Goal: Information Seeking & Learning: Check status

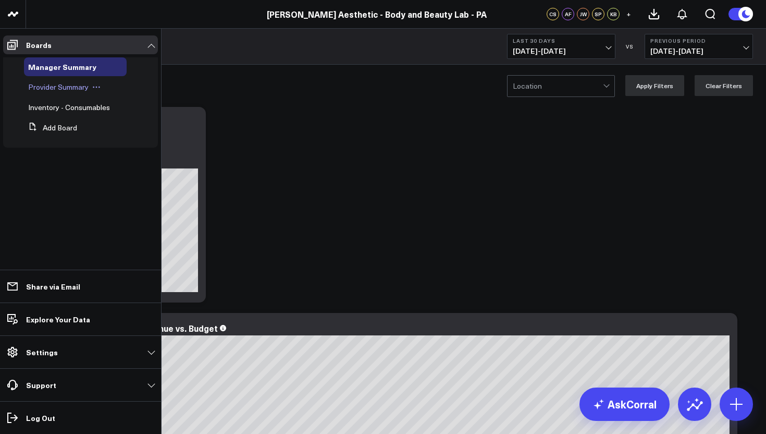
click at [72, 88] on span "Provider Summary" at bounding box center [58, 87] width 60 height 10
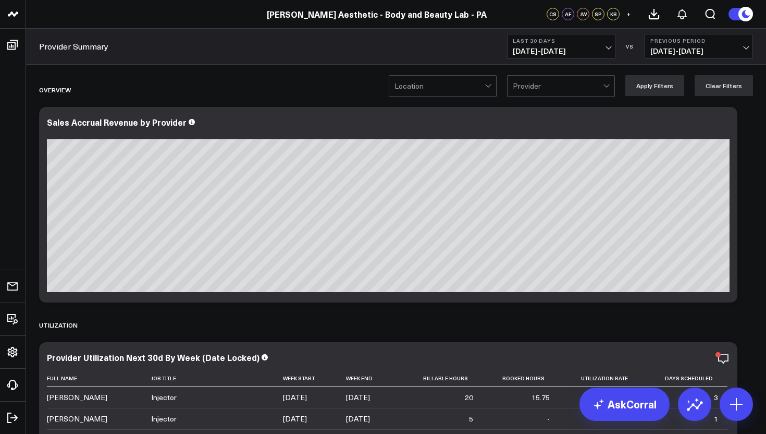
click at [607, 50] on span "[DATE] - [DATE]" at bounding box center [561, 51] width 97 height 8
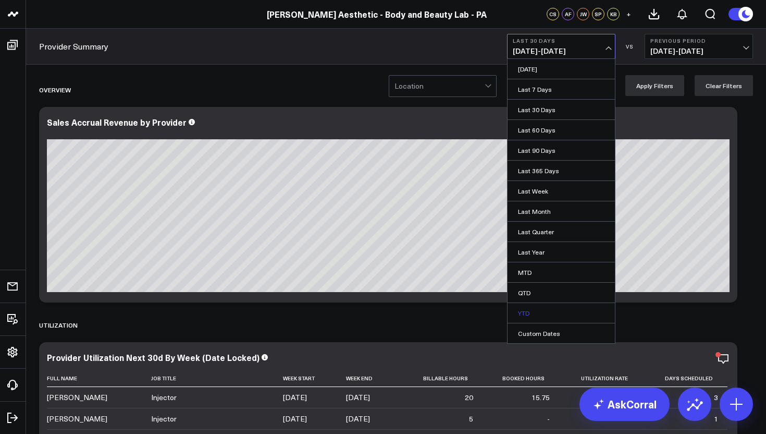
click at [546, 313] on link "YTD" at bounding box center [560, 313] width 107 height 20
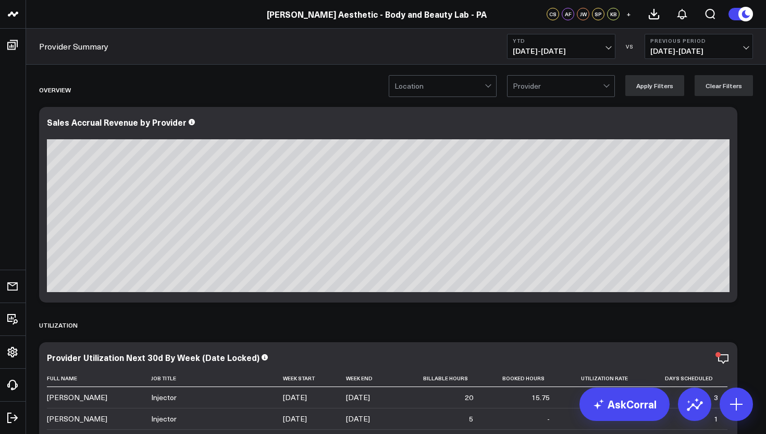
click at [676, 51] on span "[DATE] - [DATE]" at bounding box center [698, 51] width 97 height 8
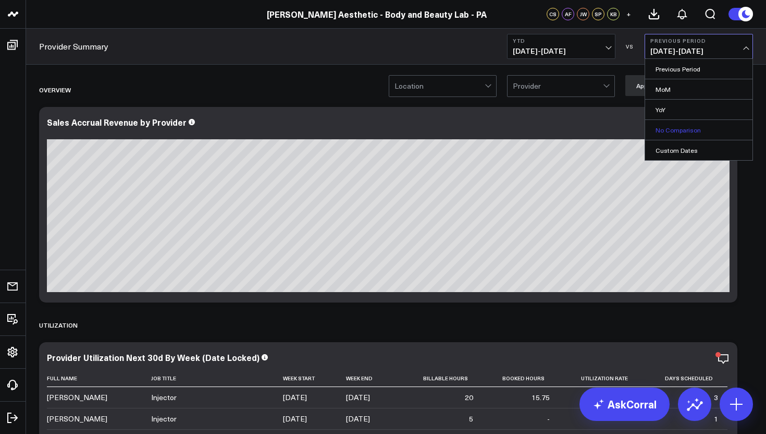
click at [678, 134] on link "No Comparison" at bounding box center [698, 130] width 107 height 20
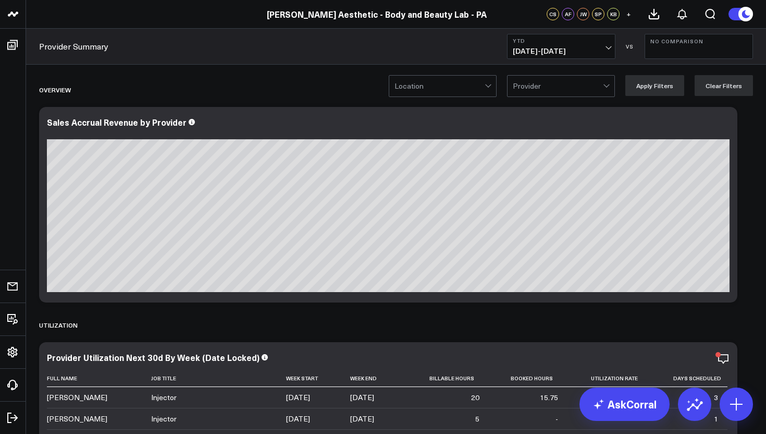
click at [493, 94] on div at bounding box center [489, 86] width 9 height 21
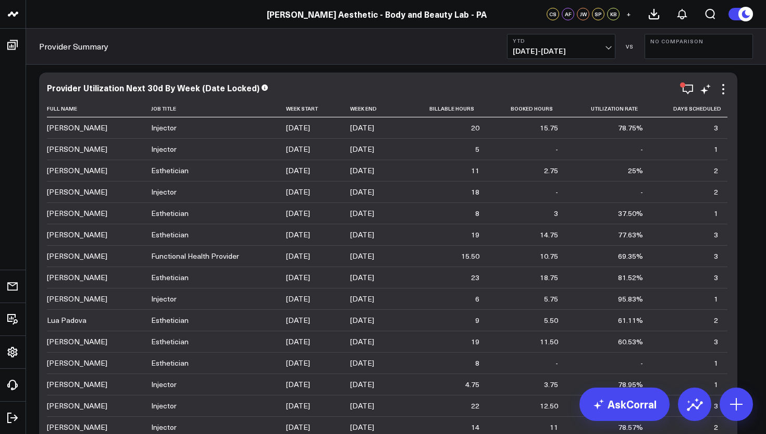
click at [625, 129] on div "78.75%" at bounding box center [630, 127] width 25 height 10
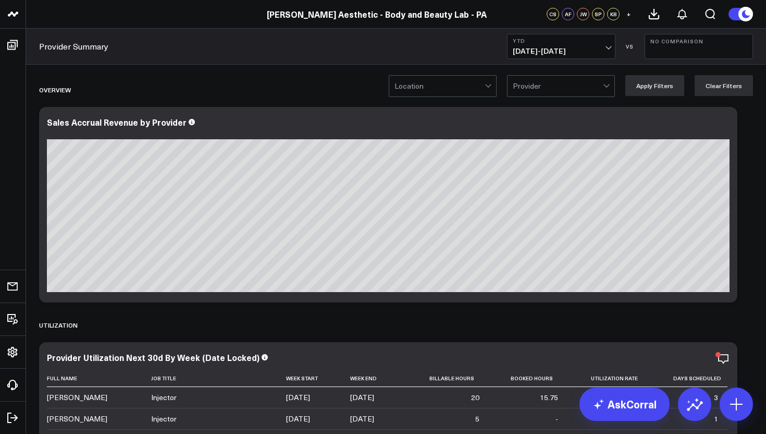
click at [492, 88] on div at bounding box center [489, 86] width 9 height 21
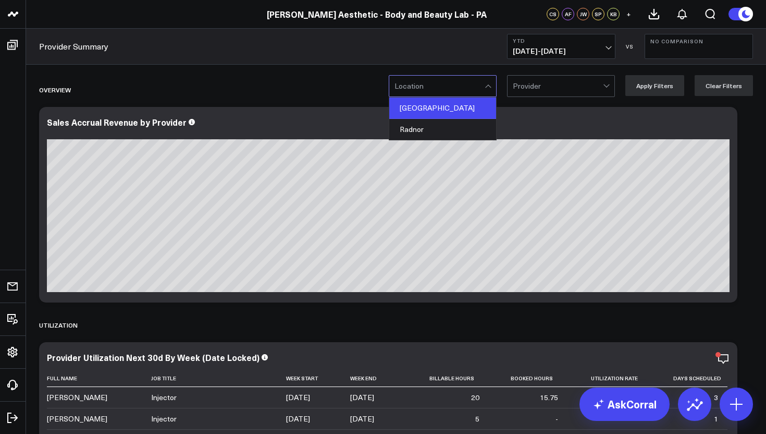
click at [468, 110] on div "[GEOGRAPHIC_DATA]" at bounding box center [442, 107] width 107 height 21
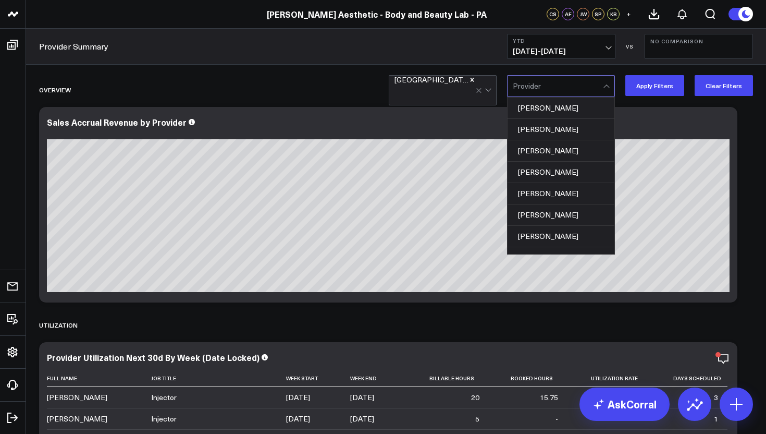
click at [611, 90] on div at bounding box center [607, 86] width 9 height 21
click at [586, 106] on div "[PERSON_NAME]" at bounding box center [560, 107] width 107 height 21
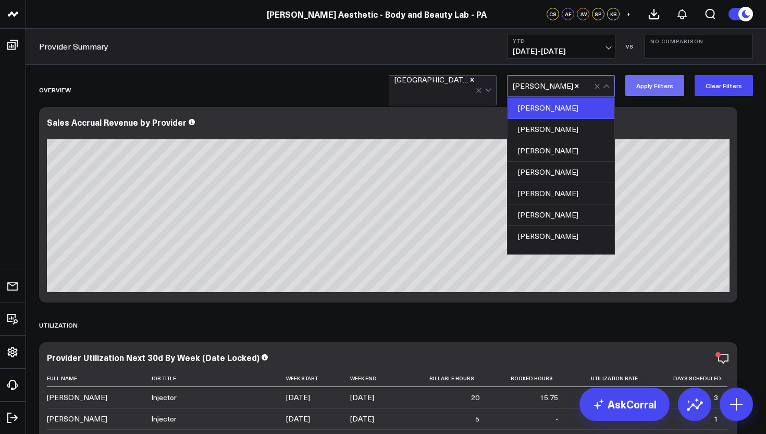
click at [653, 85] on button "Apply Filters" at bounding box center [654, 85] width 59 height 21
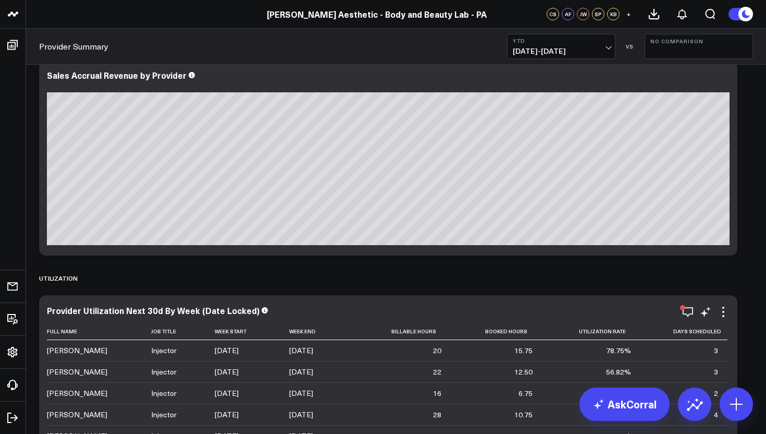
scroll to position [33, 0]
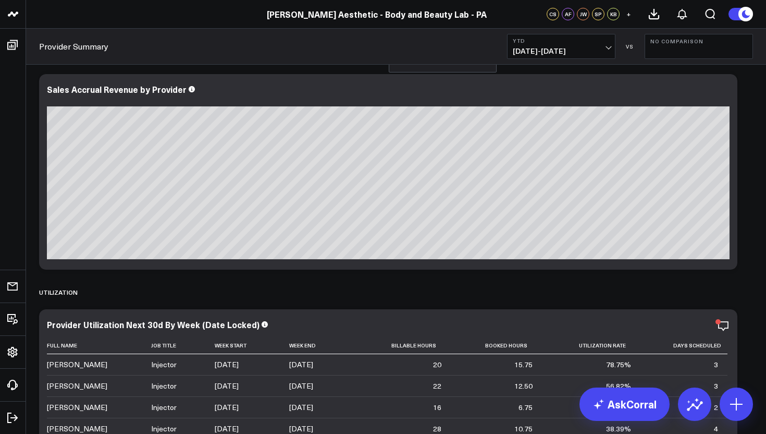
click at [709, 45] on button "No Comparison" at bounding box center [699, 46] width 108 height 25
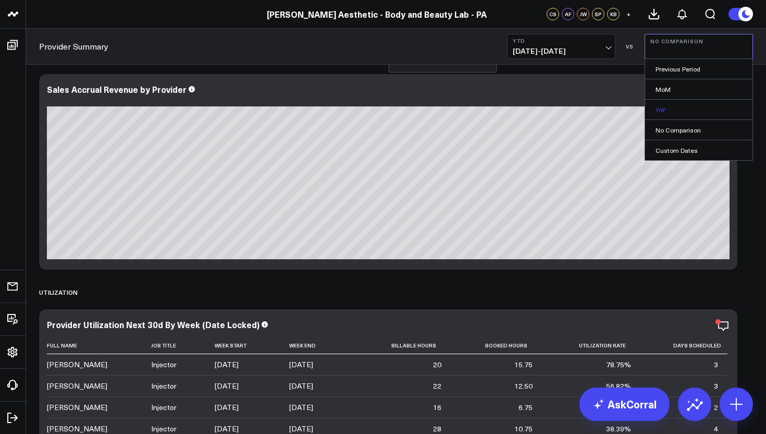
click at [689, 105] on link "YoY" at bounding box center [698, 110] width 107 height 20
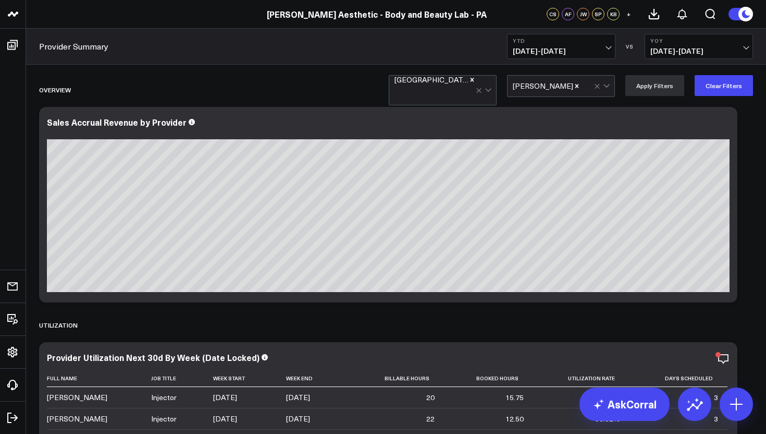
click at [573, 84] on icon "Remove Alison Palmer" at bounding box center [576, 85] width 7 height 7
click at [562, 84] on div at bounding box center [558, 86] width 90 height 21
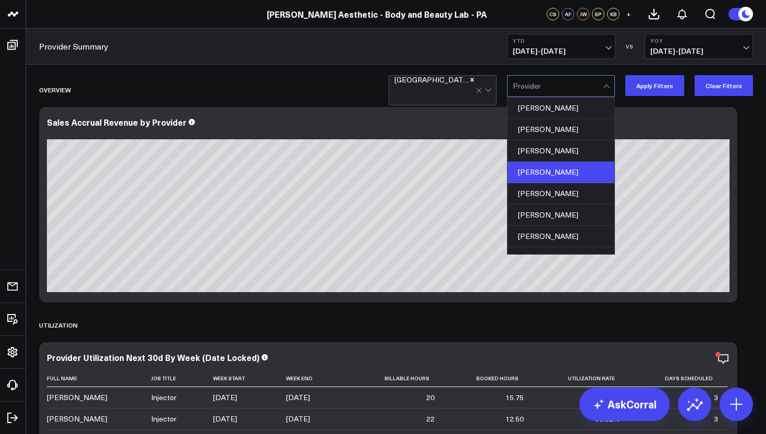
click at [567, 175] on div "[PERSON_NAME]" at bounding box center [560, 172] width 107 height 21
click at [662, 86] on button "Apply Filters" at bounding box center [654, 85] width 59 height 21
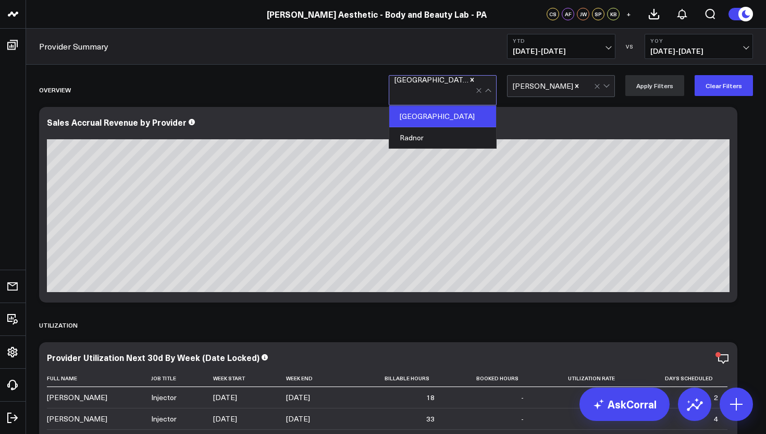
click at [457, 88] on div at bounding box center [434, 94] width 81 height 21
click at [436, 127] on div "Radnor" at bounding box center [442, 137] width 107 height 21
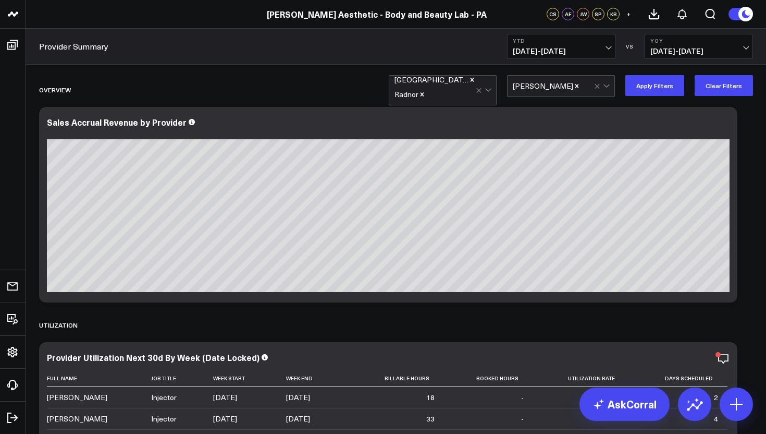
click at [579, 85] on icon "Remove Jacqueline Clarizio" at bounding box center [577, 86] width 4 height 4
type input "kry"
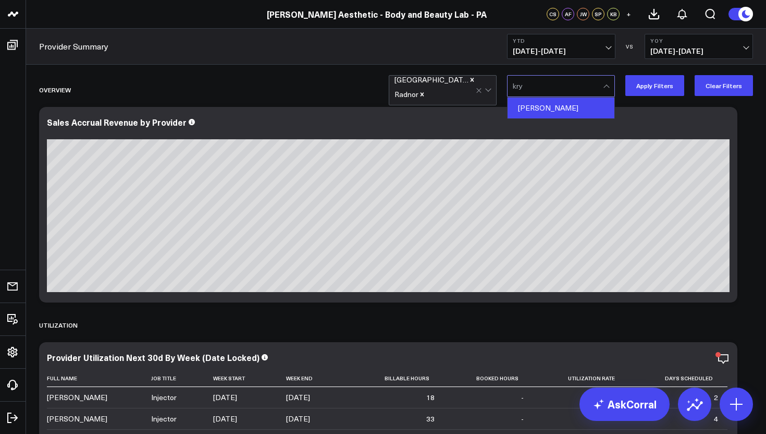
click at [576, 104] on div "[PERSON_NAME]" at bounding box center [560, 107] width 107 height 21
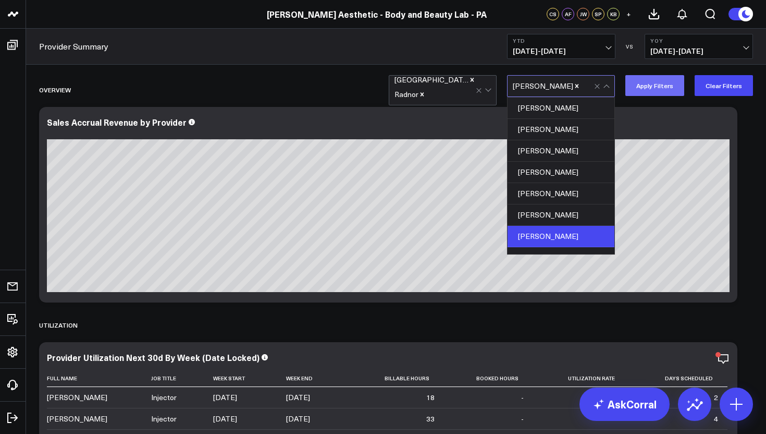
click at [646, 82] on button "Apply Filters" at bounding box center [654, 85] width 59 height 21
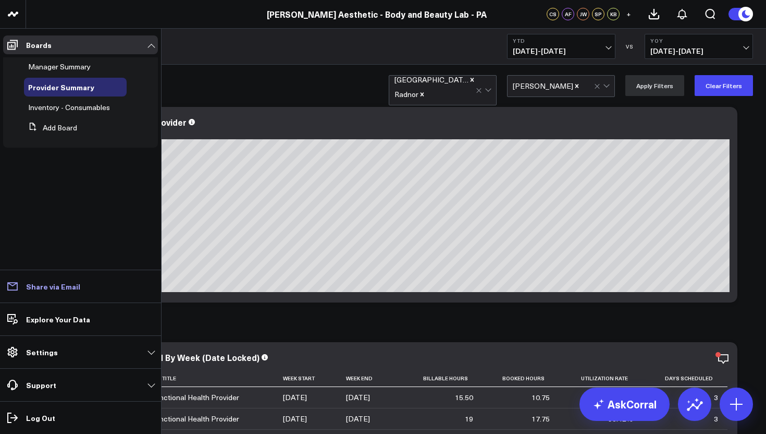
click at [71, 290] on p "Share via Email" at bounding box center [53, 286] width 54 height 8
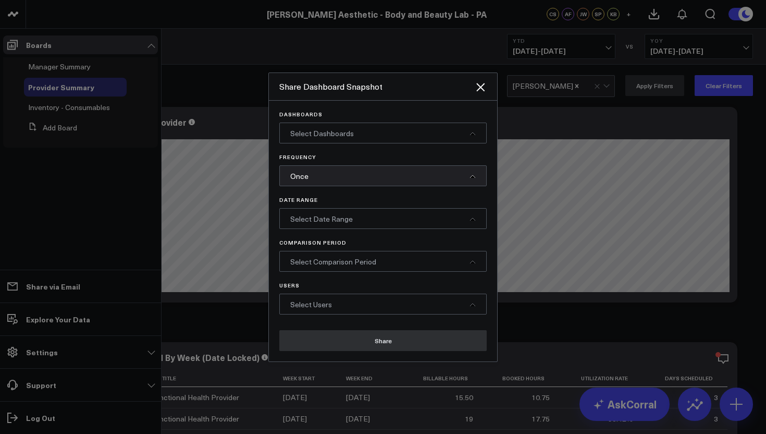
click at [349, 131] on span "Select Dashboards" at bounding box center [322, 133] width 64 height 10
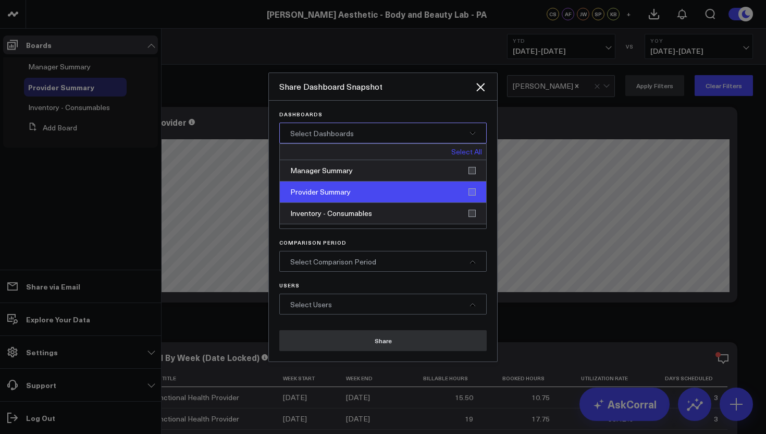
click at [470, 190] on div "Provider Summary" at bounding box center [383, 191] width 206 height 21
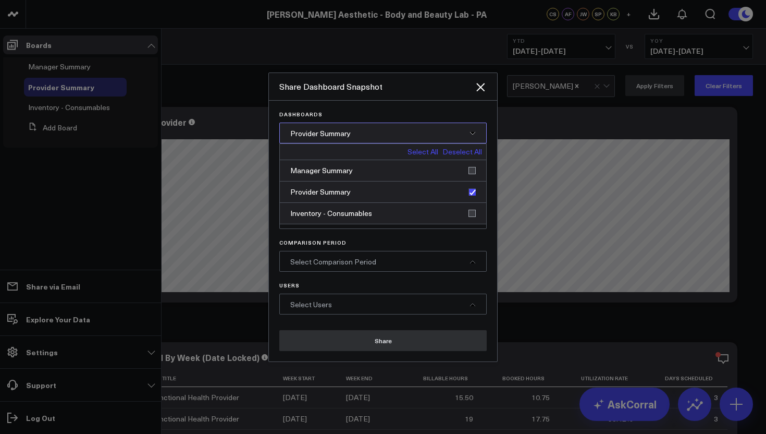
click at [361, 264] on span "Select Comparison Period" at bounding box center [333, 261] width 86 height 10
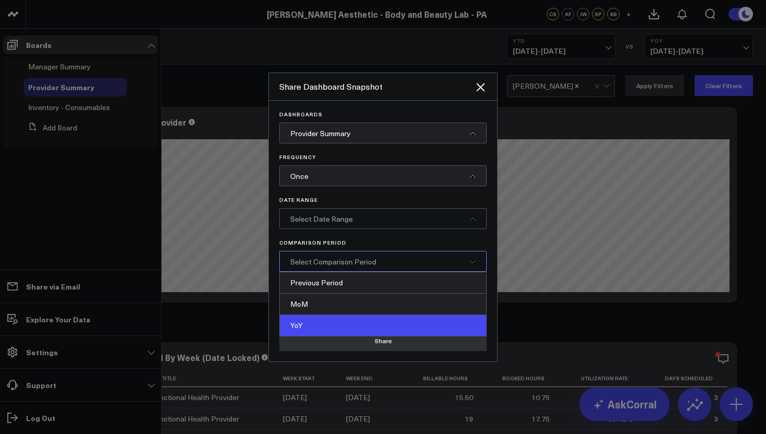
click at [332, 325] on div "YoY" at bounding box center [383, 325] width 206 height 21
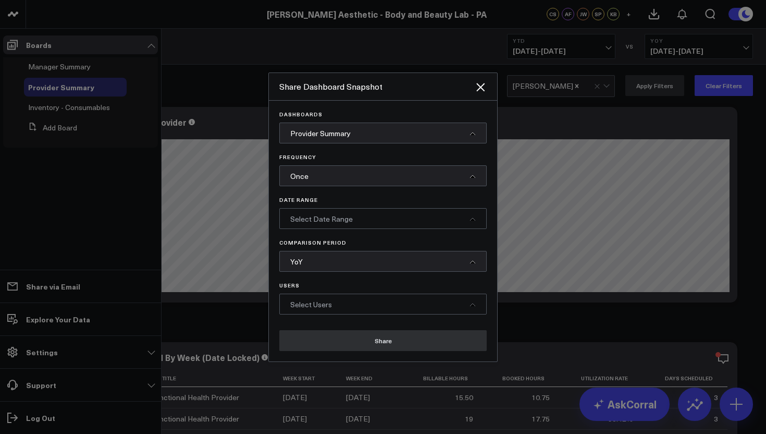
click at [358, 305] on div "Select Users" at bounding box center [382, 303] width 207 height 21
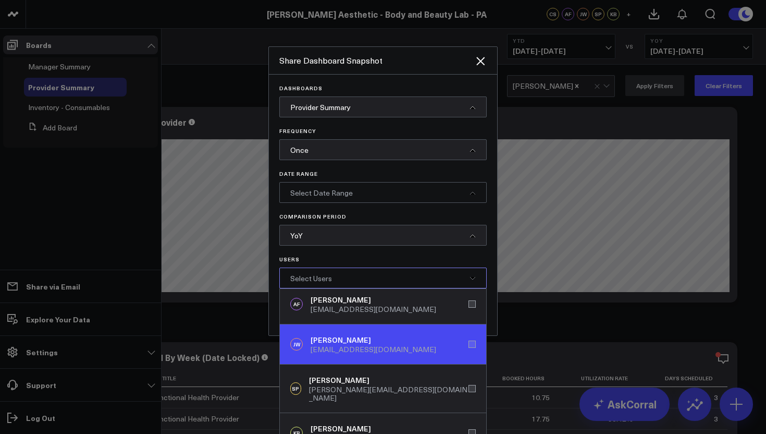
scroll to position [36, 0]
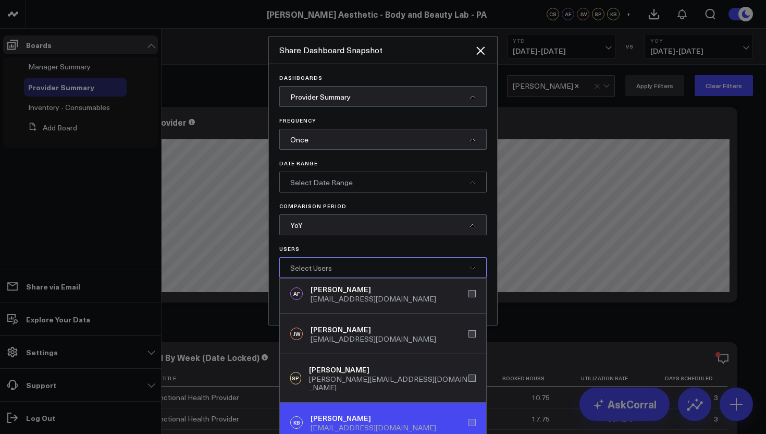
click at [467, 413] on div "KB [PERSON_NAME] [EMAIL_ADDRESS][DOMAIN_NAME]" at bounding box center [383, 422] width 206 height 40
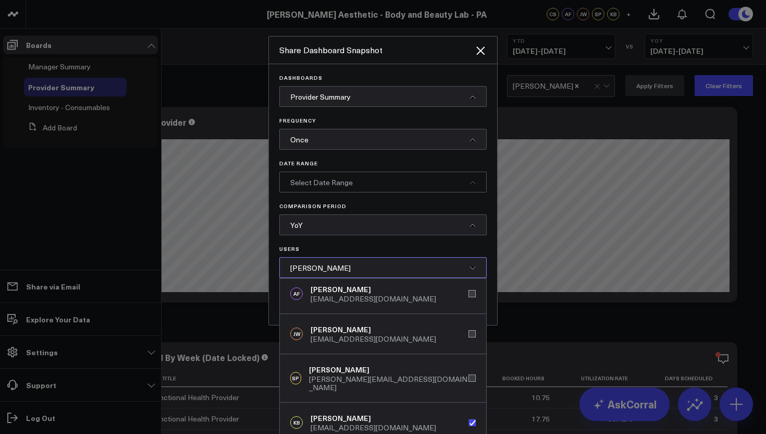
click at [535, 320] on div at bounding box center [383, 217] width 766 height 434
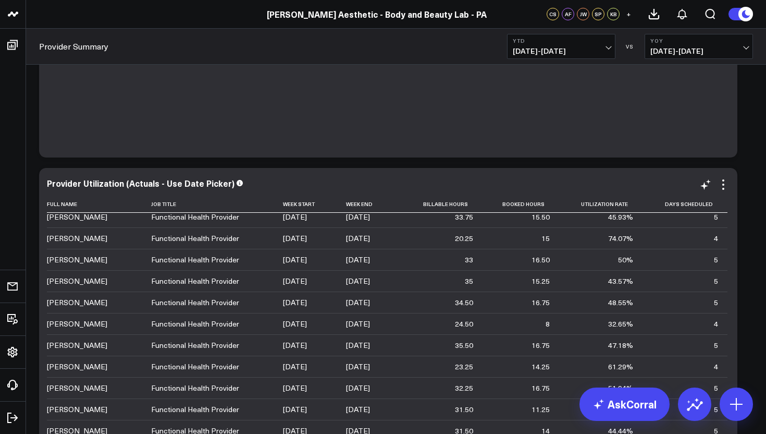
scroll to position [0, 0]
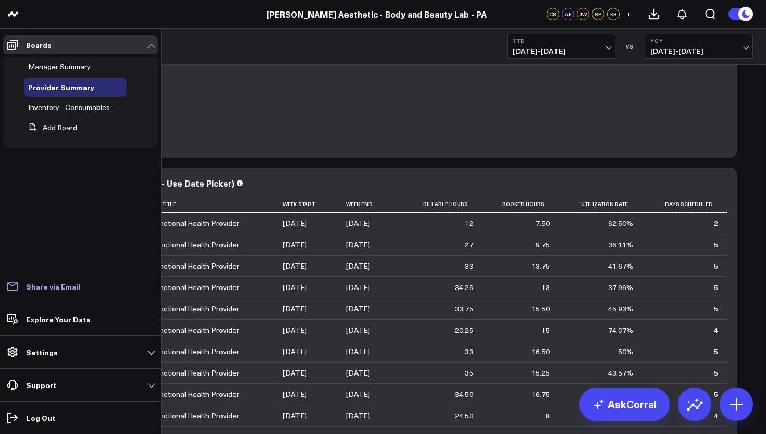
click at [57, 287] on p "Share via Email" at bounding box center [53, 286] width 54 height 8
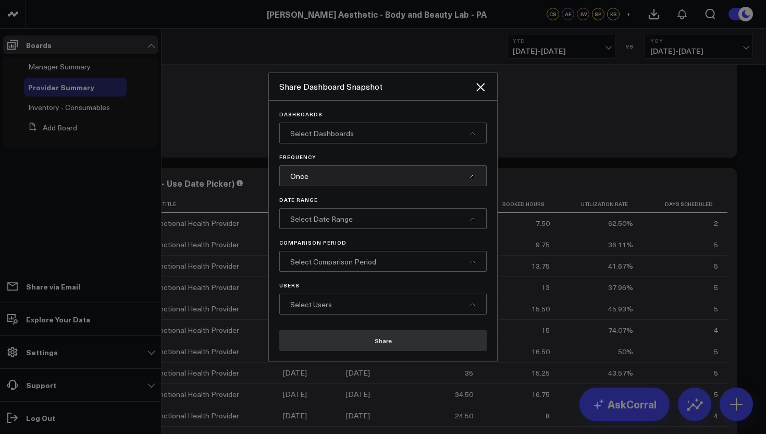
click at [376, 133] on div "Select Dashboards" at bounding box center [382, 132] width 207 height 21
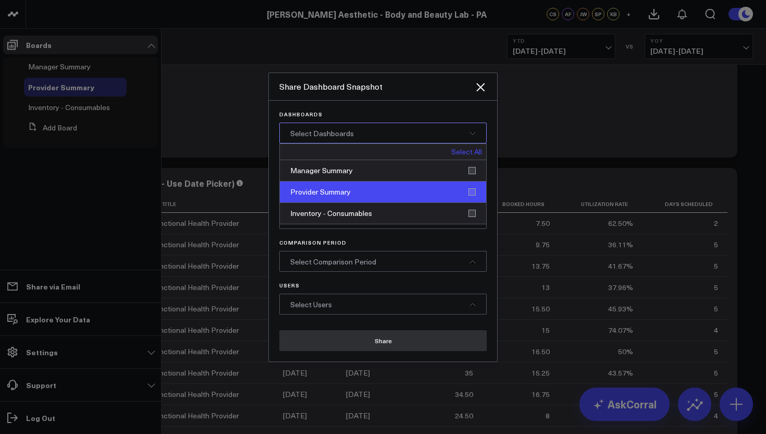
click at [472, 192] on div "Provider Summary" at bounding box center [383, 191] width 206 height 21
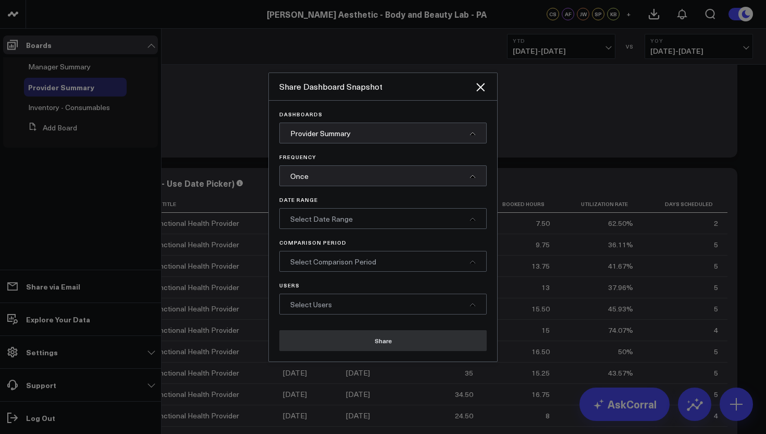
click at [374, 262] on span "Select Comparison Period" at bounding box center [333, 261] width 86 height 10
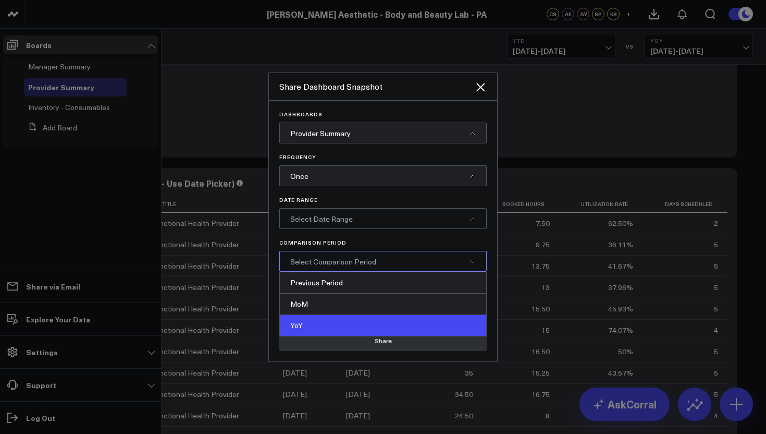
click at [356, 324] on div "YoY" at bounding box center [383, 325] width 206 height 21
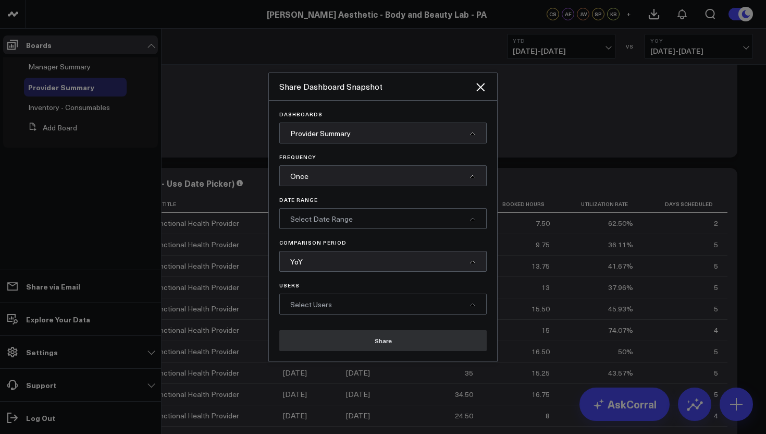
click at [390, 301] on div "Select Users" at bounding box center [382, 303] width 207 height 21
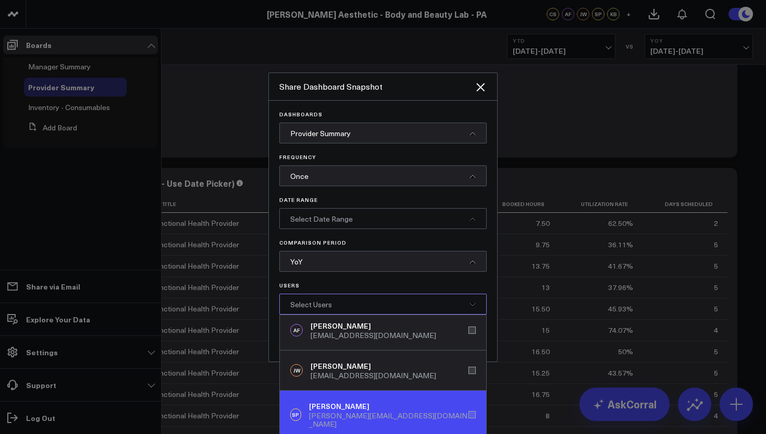
scroll to position [36, 0]
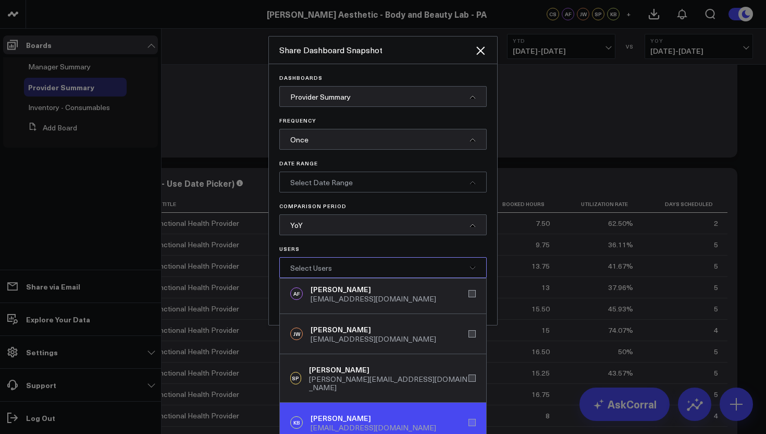
click at [466, 412] on div "KB [PERSON_NAME] [EMAIL_ADDRESS][DOMAIN_NAME]" at bounding box center [383, 422] width 206 height 40
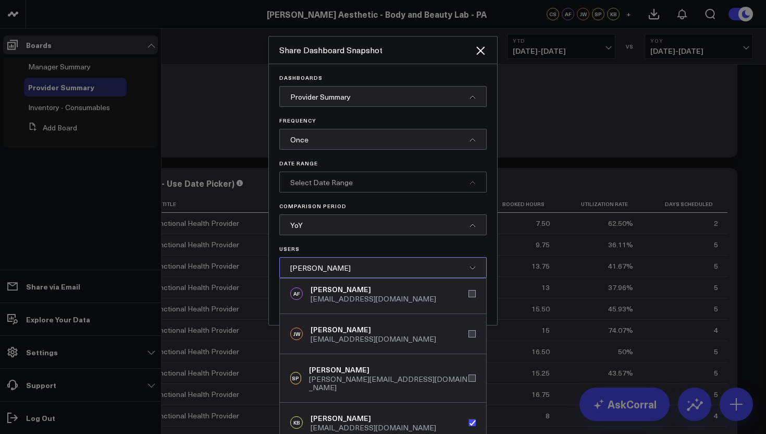
click at [493, 309] on div "Dashboards Provider Summary Frequency Once Date Range Select Date Range Compari…" at bounding box center [383, 194] width 228 height 261
click at [450, 264] on div "[PERSON_NAME]" at bounding box center [382, 267] width 207 height 21
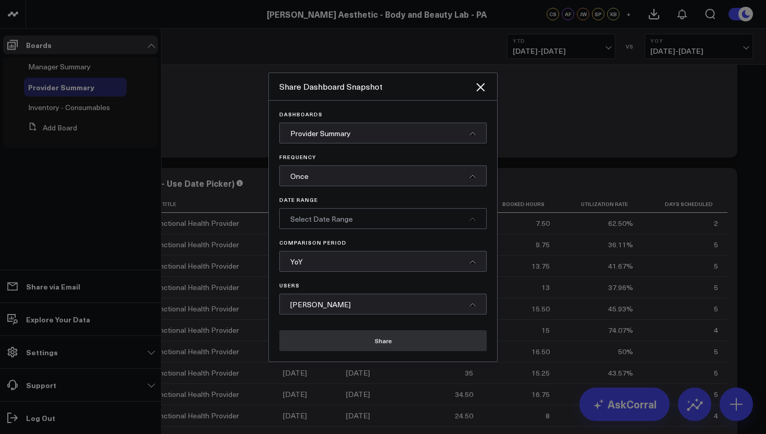
click at [379, 338] on button "Share" at bounding box center [382, 340] width 207 height 21
click at [370, 345] on button "Share" at bounding box center [382, 340] width 207 height 21
click at [364, 338] on button "Share" at bounding box center [382, 340] width 207 height 21
click at [386, 221] on div "Select Date Range" at bounding box center [382, 218] width 207 height 21
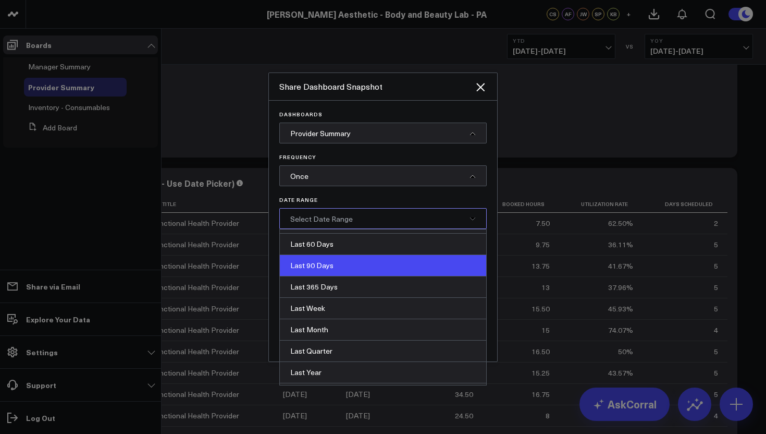
scroll to position [122, 0]
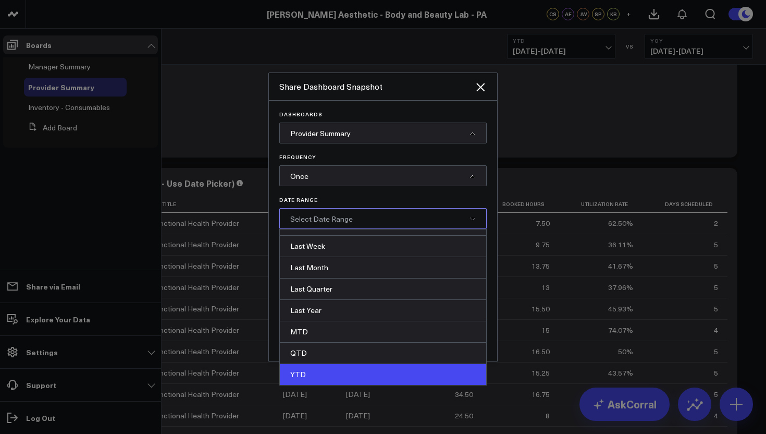
click at [346, 374] on div "YTD" at bounding box center [383, 374] width 206 height 21
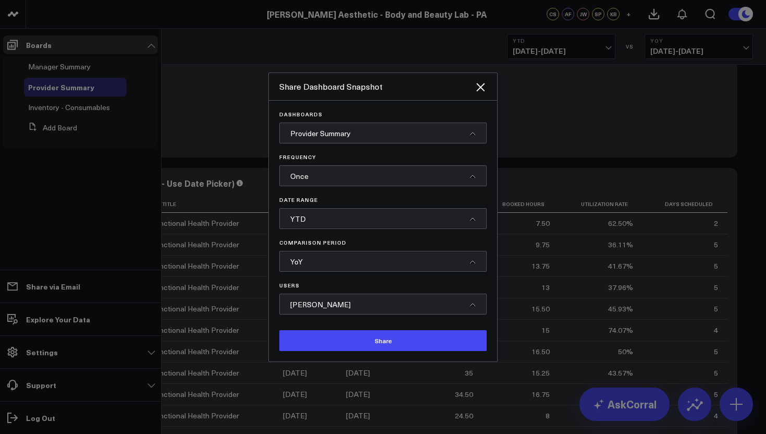
click at [412, 262] on div "YoY" at bounding box center [382, 261] width 207 height 21
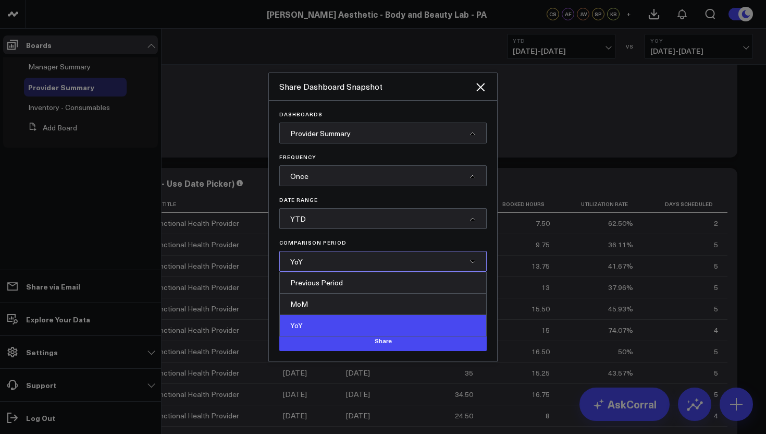
click at [389, 317] on div "YoY" at bounding box center [383, 325] width 206 height 21
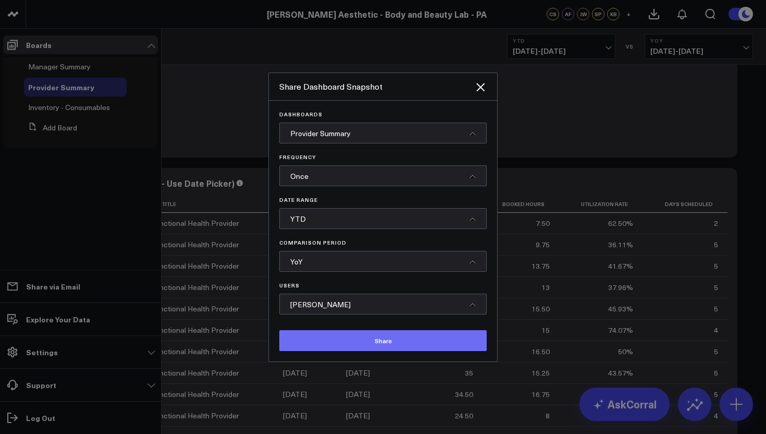
click at [377, 341] on button "Share" at bounding box center [382, 340] width 207 height 21
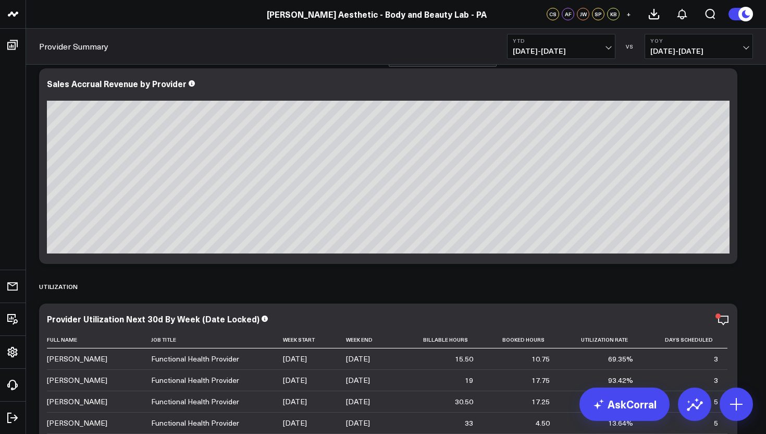
scroll to position [0, 0]
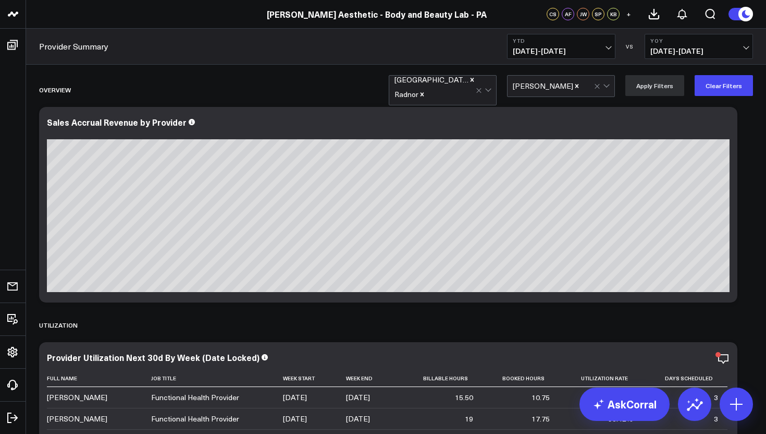
click at [575, 86] on icon "Remove Krysha Mallari" at bounding box center [577, 86] width 4 height 4
click at [426, 91] on icon "Remove Radnor" at bounding box center [421, 94] width 7 height 7
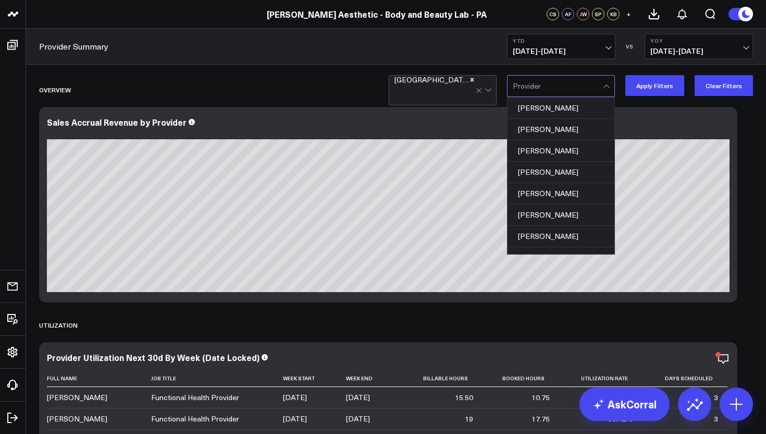
click at [559, 88] on div at bounding box center [558, 86] width 90 height 21
click at [559, 110] on div "[PERSON_NAME]" at bounding box center [560, 107] width 107 height 21
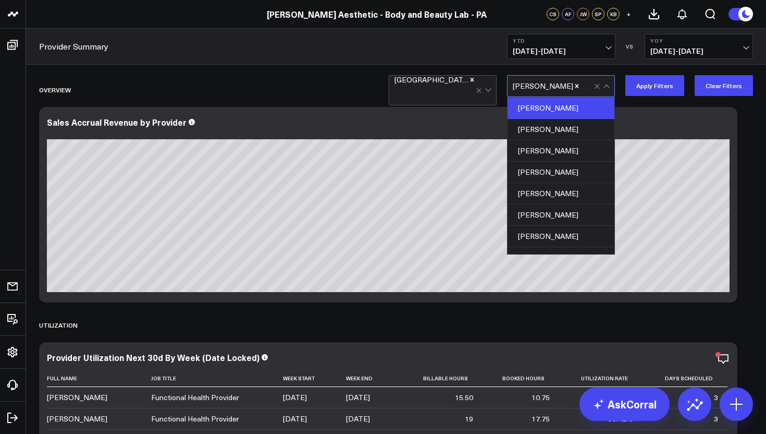
click at [563, 105] on div "[PERSON_NAME]" at bounding box center [560, 107] width 107 height 21
click at [556, 106] on div "[PERSON_NAME]" at bounding box center [560, 107] width 107 height 21
click at [742, 46] on button "YoY [DATE] - [DATE]" at bounding box center [699, 46] width 108 height 25
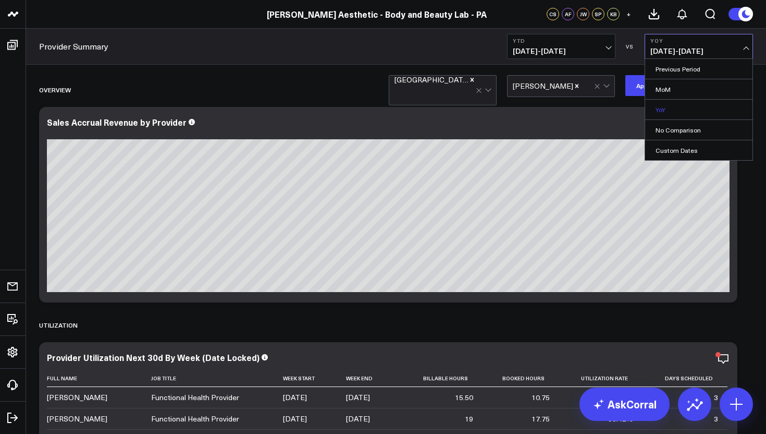
click at [692, 107] on link "YoY" at bounding box center [698, 110] width 107 height 20
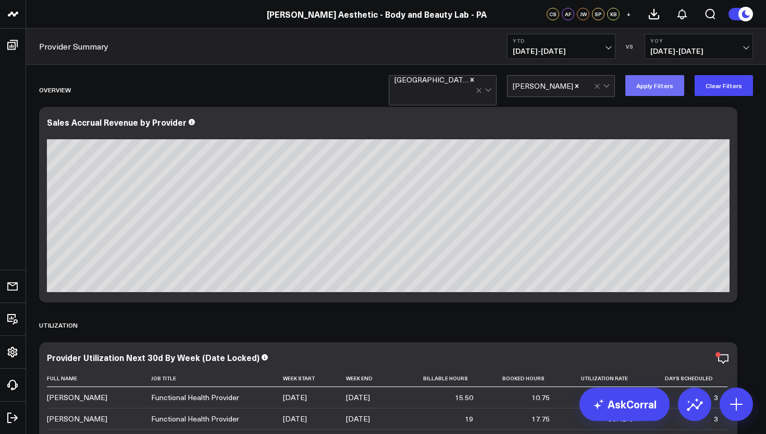
click at [653, 87] on button "Apply Filters" at bounding box center [654, 85] width 59 height 21
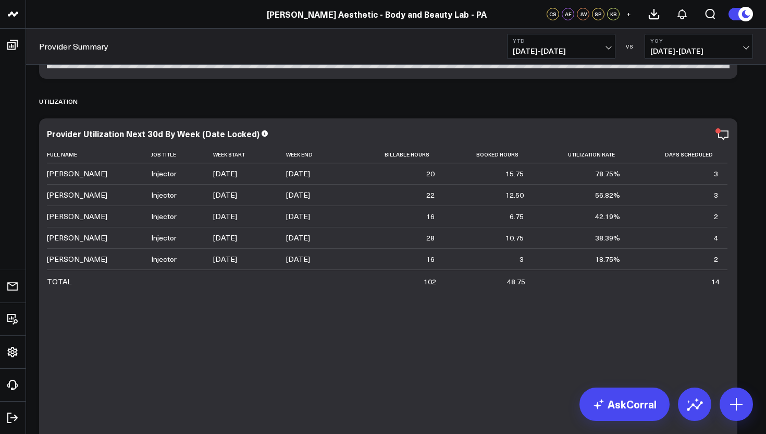
scroll to position [268, 0]
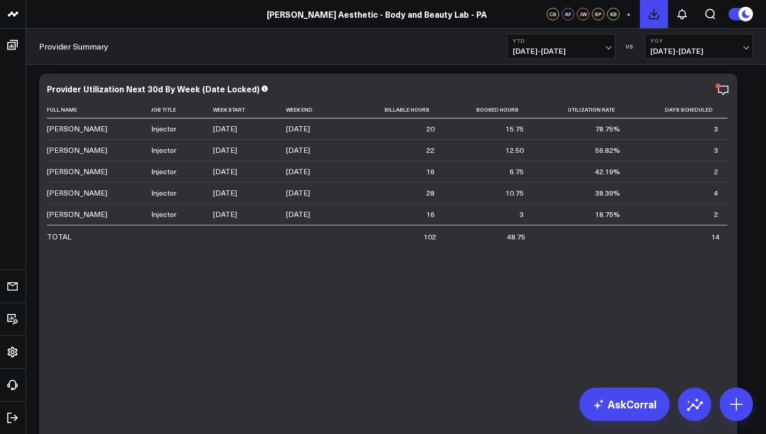
click at [654, 16] on icon at bounding box center [654, 14] width 13 height 13
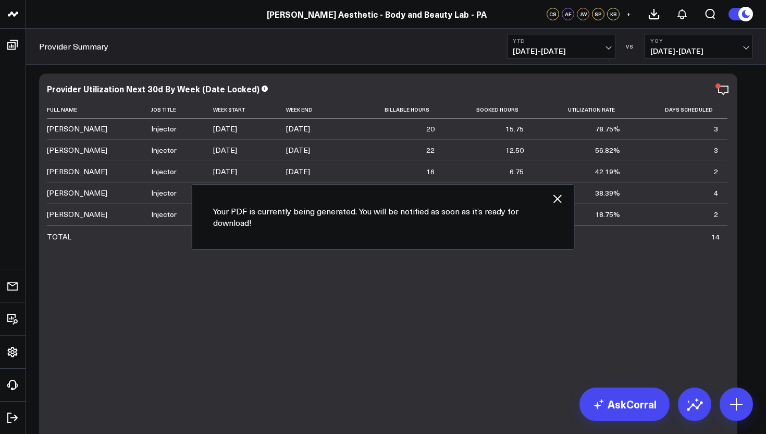
click at [558, 197] on icon "button" at bounding box center [557, 198] width 8 height 8
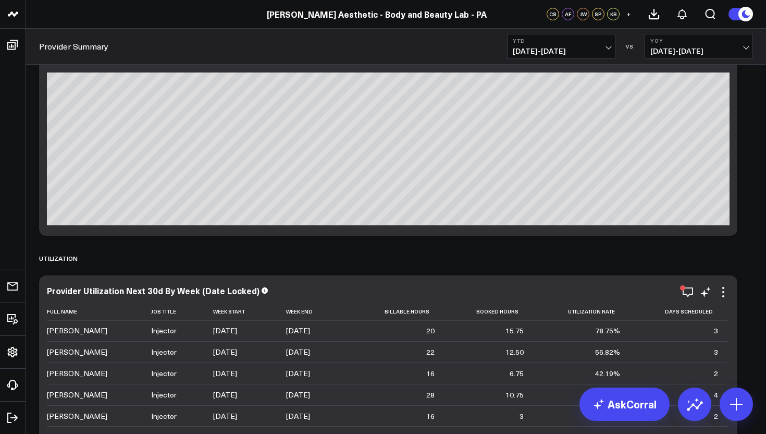
scroll to position [29, 0]
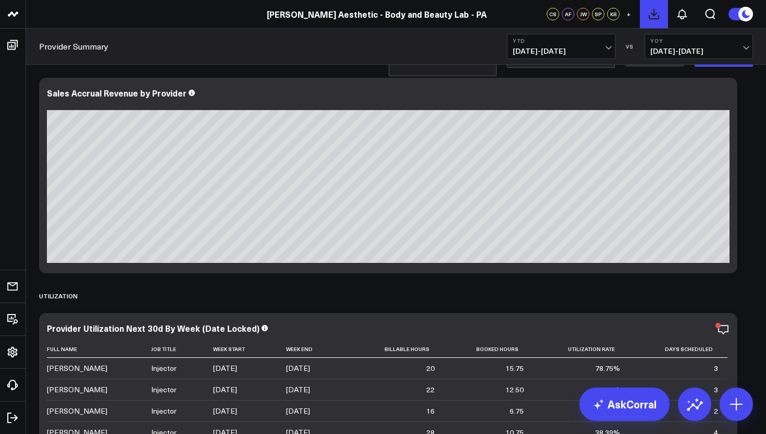
click at [652, 14] on icon at bounding box center [653, 13] width 9 height 9
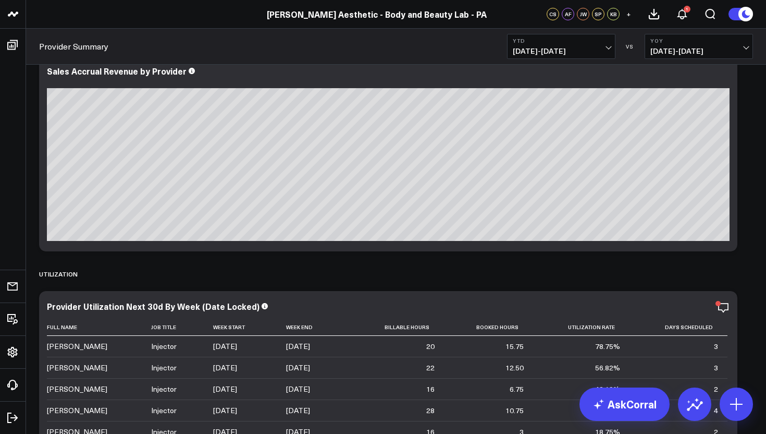
scroll to position [0, 0]
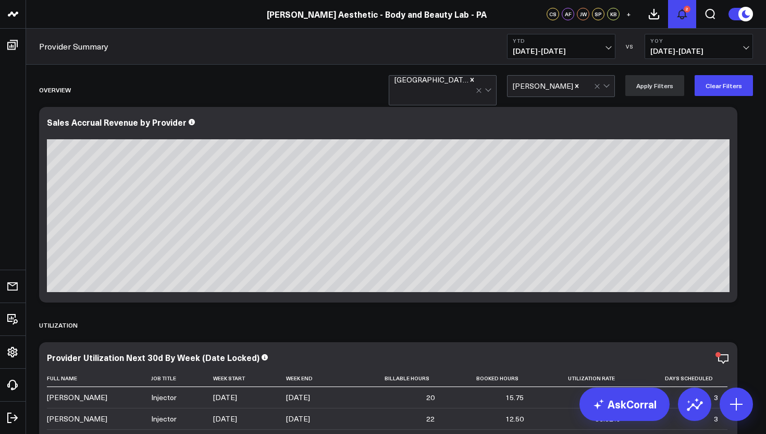
click at [685, 15] on icon at bounding box center [682, 13] width 8 height 9
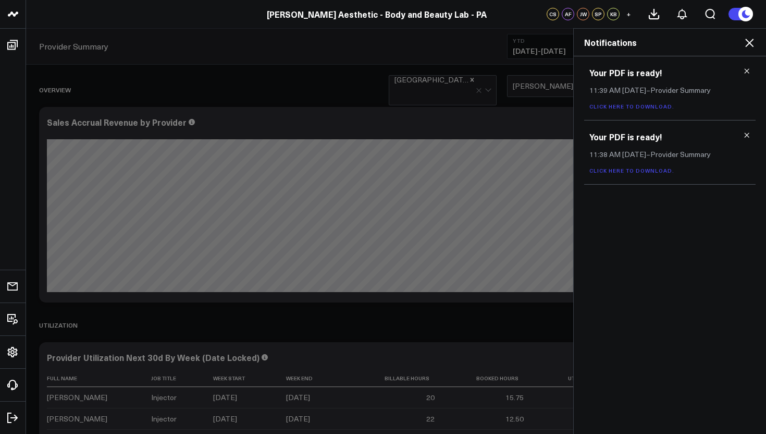
click at [646, 108] on link "Click here to download." at bounding box center [631, 106] width 85 height 7
click at [748, 72] on icon at bounding box center [747, 71] width 5 height 5
click at [747, 70] on icon at bounding box center [747, 71] width 5 height 5
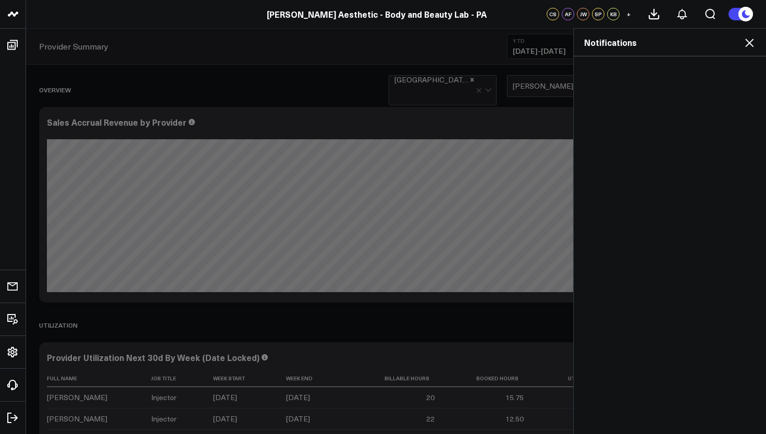
click at [750, 44] on icon at bounding box center [749, 43] width 8 height 8
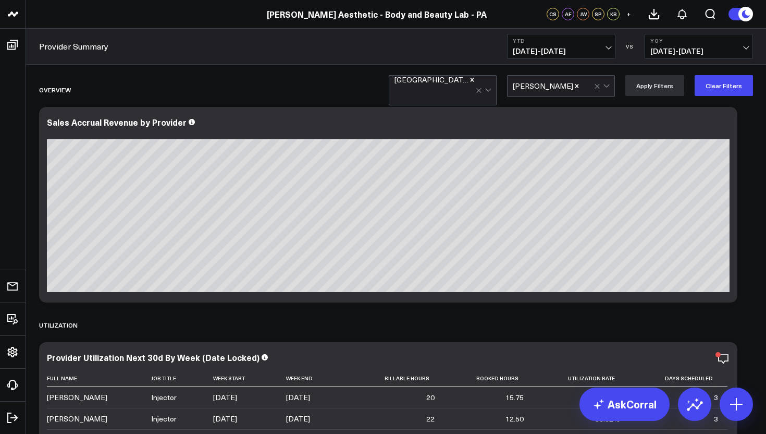
click at [455, 89] on div at bounding box center [434, 94] width 81 height 21
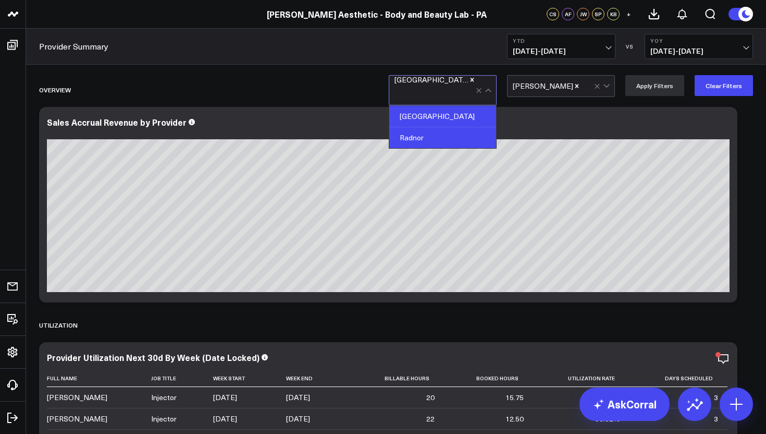
click at [434, 130] on div "Radnor" at bounding box center [442, 137] width 107 height 21
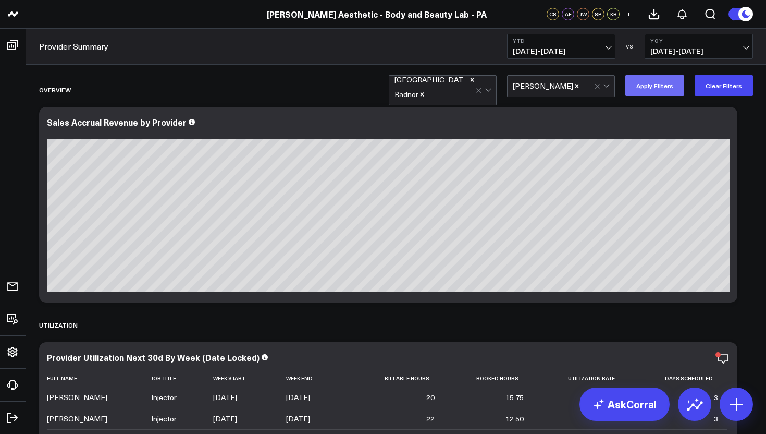
click at [657, 81] on button "Apply Filters" at bounding box center [654, 85] width 59 height 21
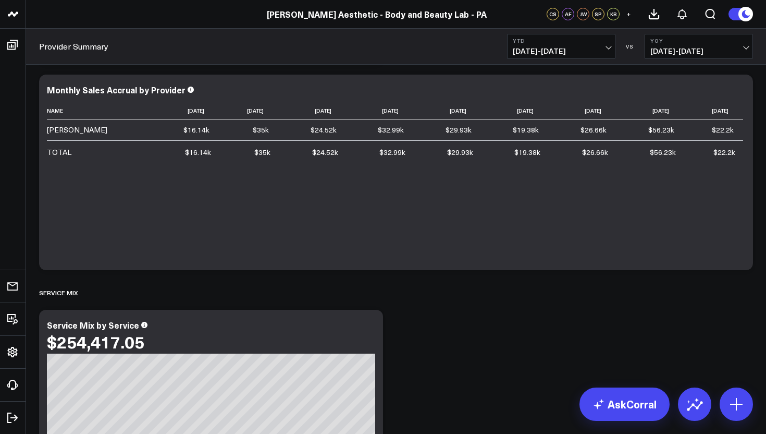
scroll to position [1708, 0]
